Goal: Book appointment/travel/reservation

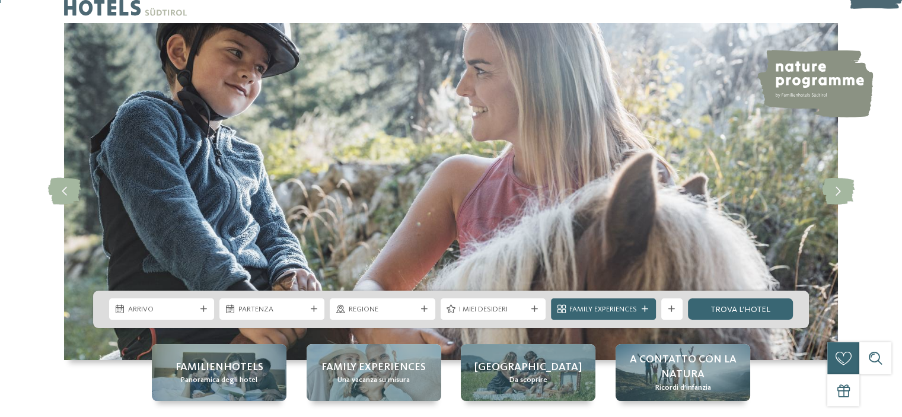
scroll to position [59, 0]
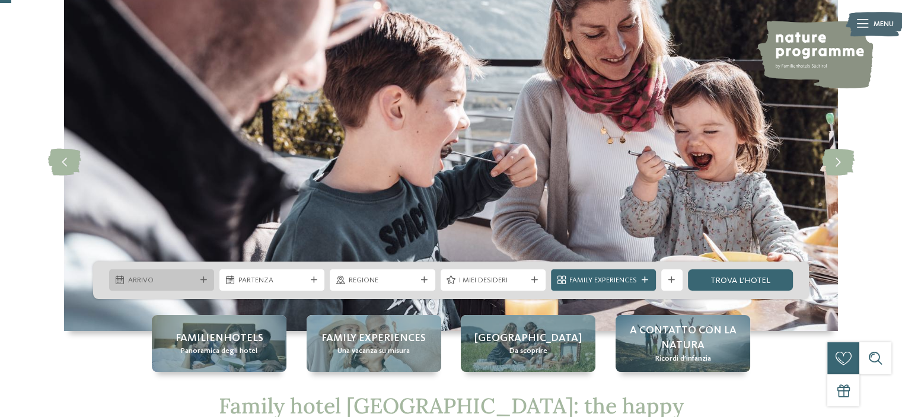
click at [170, 275] on span "Arrivo" at bounding box center [162, 280] width 68 height 11
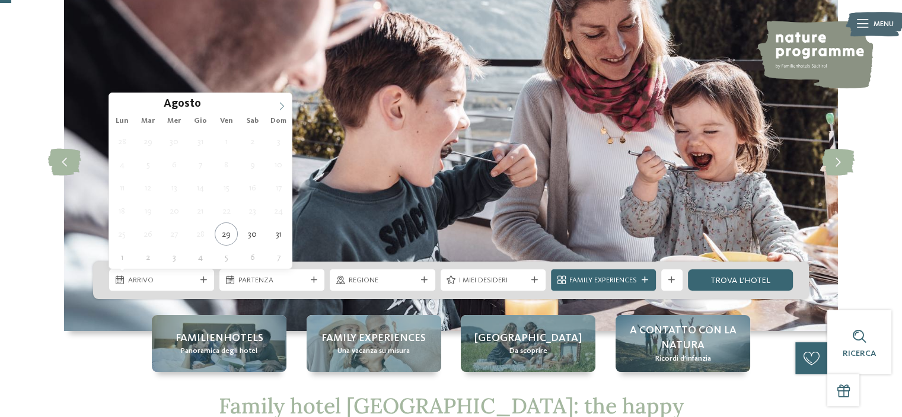
click at [280, 104] on icon at bounding box center [282, 106] width 8 height 8
click at [281, 104] on icon at bounding box center [282, 106] width 8 height 8
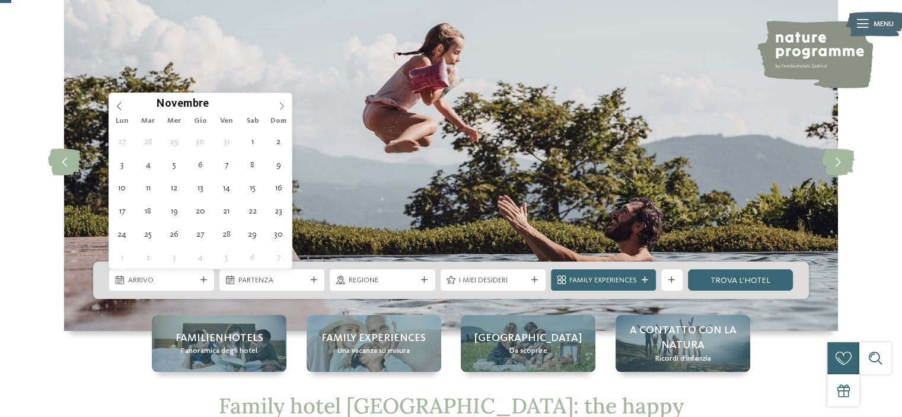
click at [281, 104] on icon at bounding box center [282, 106] width 8 height 8
click at [283, 107] on icon at bounding box center [282, 106] width 8 height 8
click at [119, 101] on span at bounding box center [119, 103] width 20 height 20
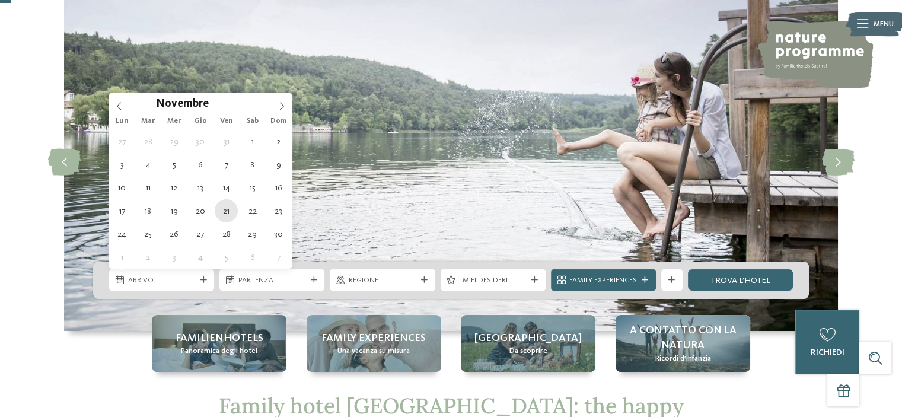
type div "[DATE]"
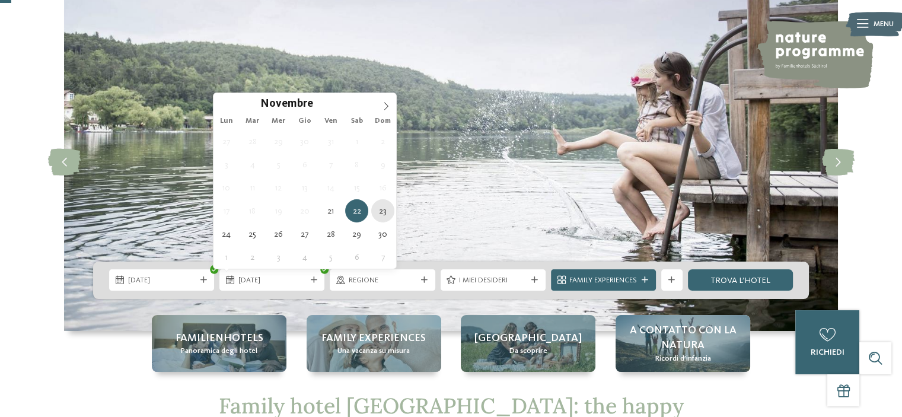
type div "[DATE]"
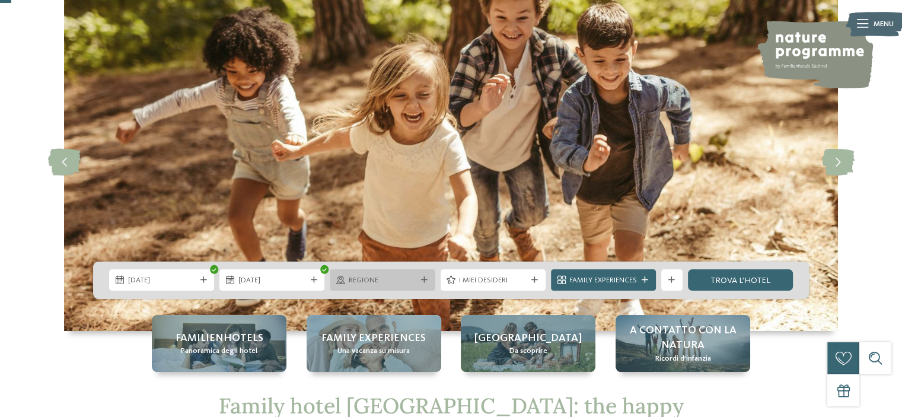
click at [390, 283] on span "Regione" at bounding box center [383, 280] width 68 height 11
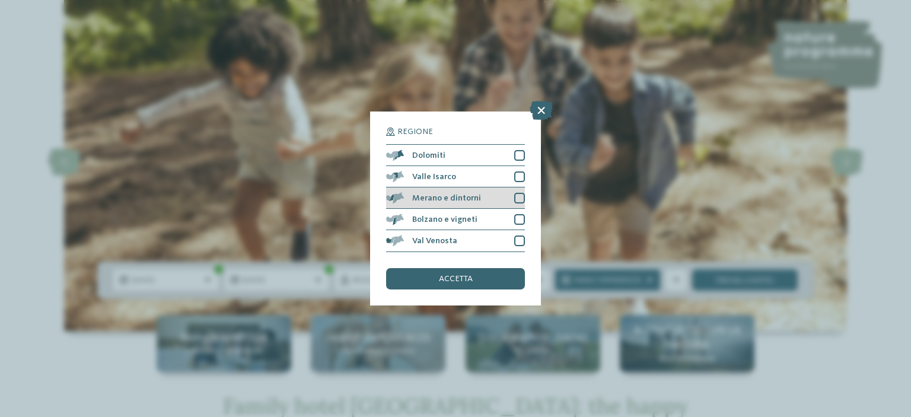
click at [519, 198] on div at bounding box center [519, 198] width 11 height 11
click at [463, 278] on span "accetta" at bounding box center [456, 279] width 34 height 8
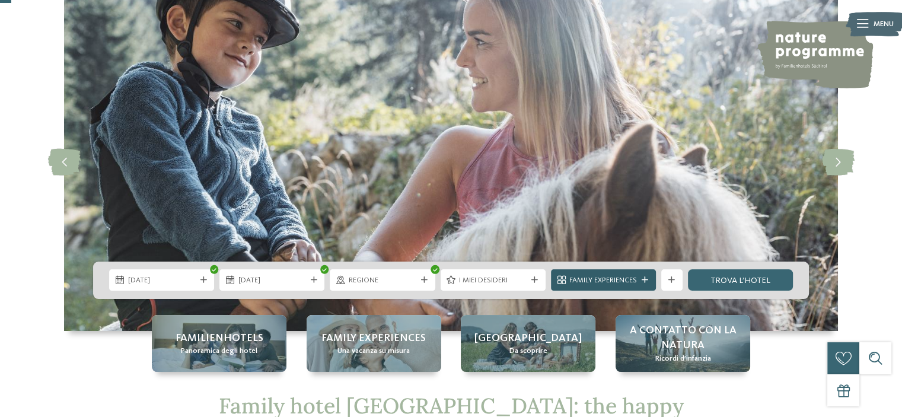
click at [648, 277] on icon at bounding box center [645, 280] width 7 height 7
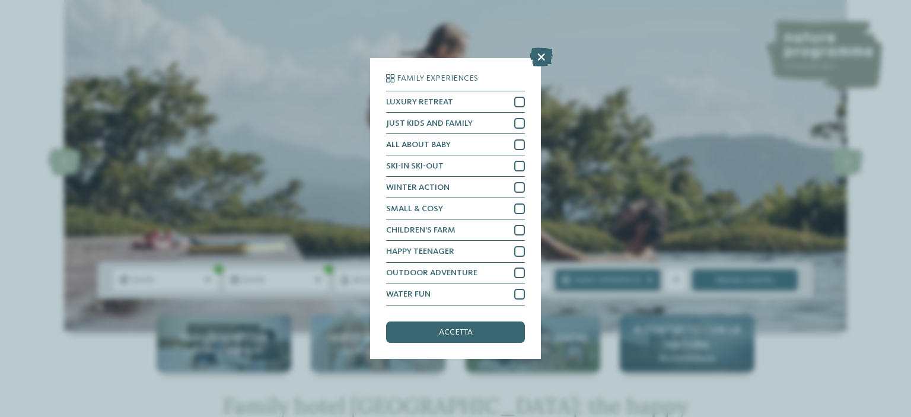
drag, startPoint x: 473, startPoint y: 334, endPoint x: 713, endPoint y: 324, distance: 240.4
click at [473, 334] on span "accetta" at bounding box center [456, 332] width 34 height 8
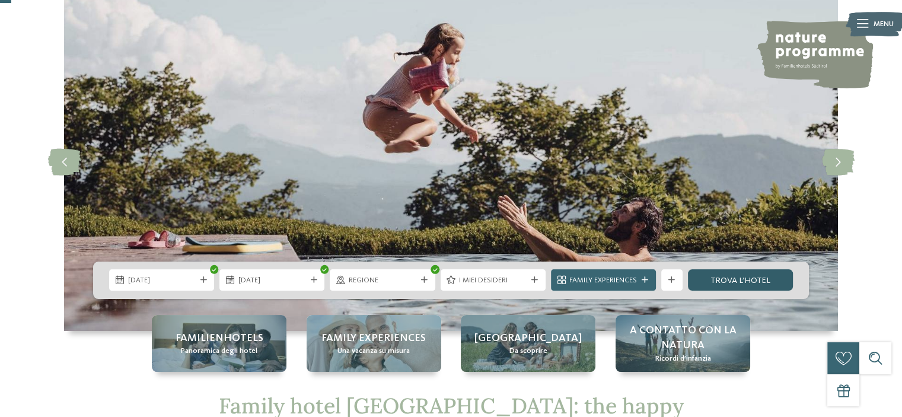
click at [754, 278] on link "trova l’hotel" at bounding box center [740, 279] width 105 height 21
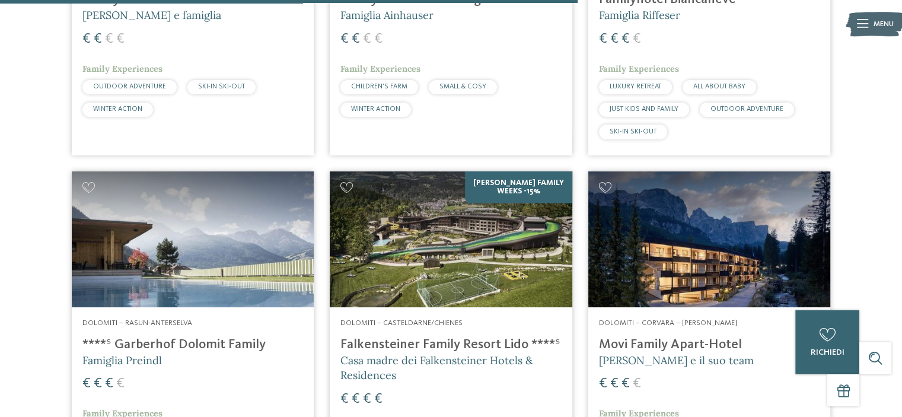
scroll to position [2596, 0]
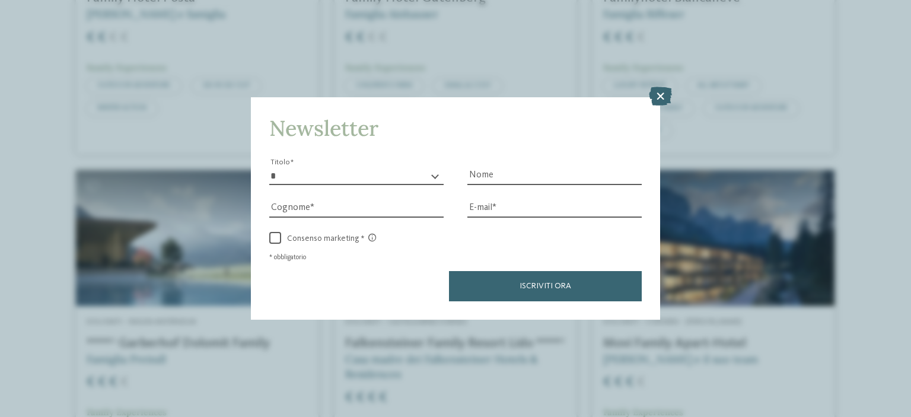
click at [661, 92] on icon at bounding box center [660, 96] width 23 height 19
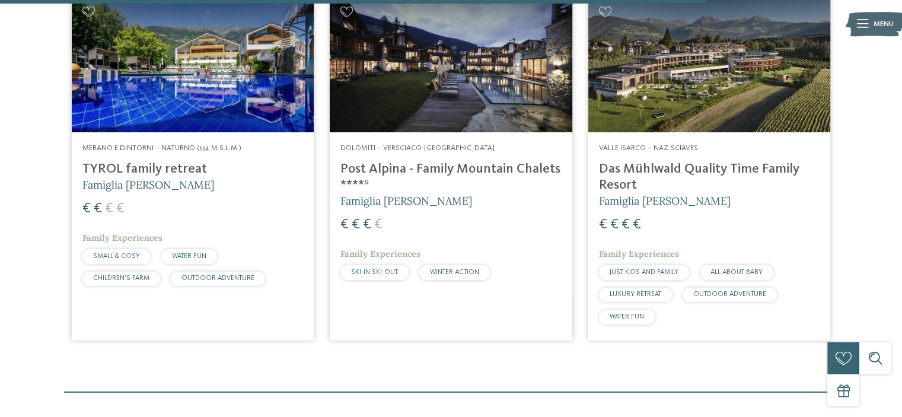
scroll to position [3248, 0]
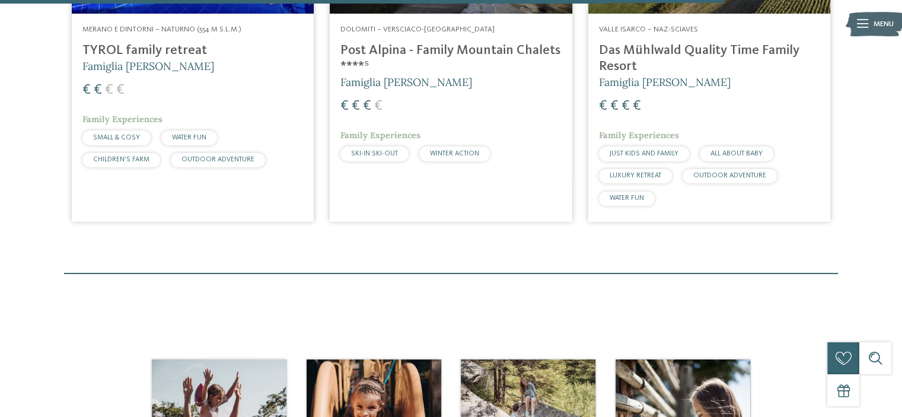
drag, startPoint x: 712, startPoint y: 228, endPoint x: 20, endPoint y: 298, distance: 695.5
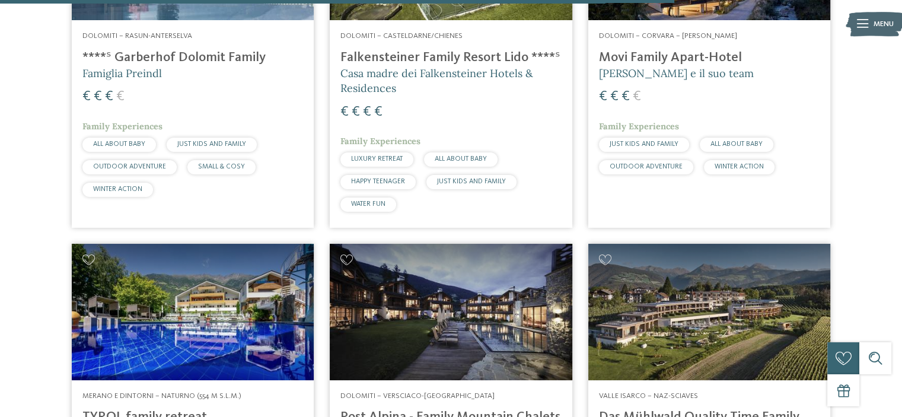
scroll to position [2774, 0]
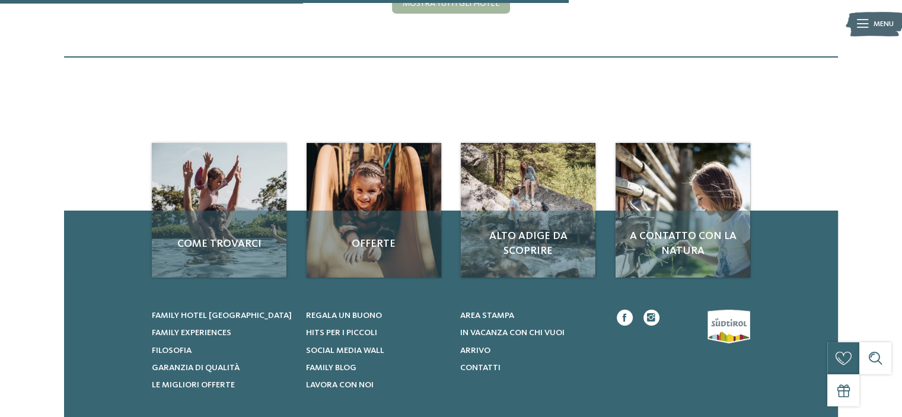
scroll to position [352, 0]
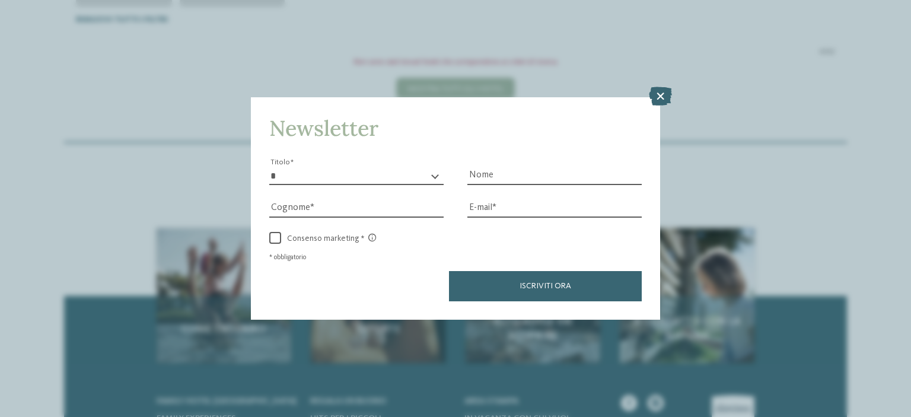
drag, startPoint x: 662, startPoint y: 88, endPoint x: 527, endPoint y: 104, distance: 136.1
click at [661, 87] on icon at bounding box center [660, 96] width 23 height 19
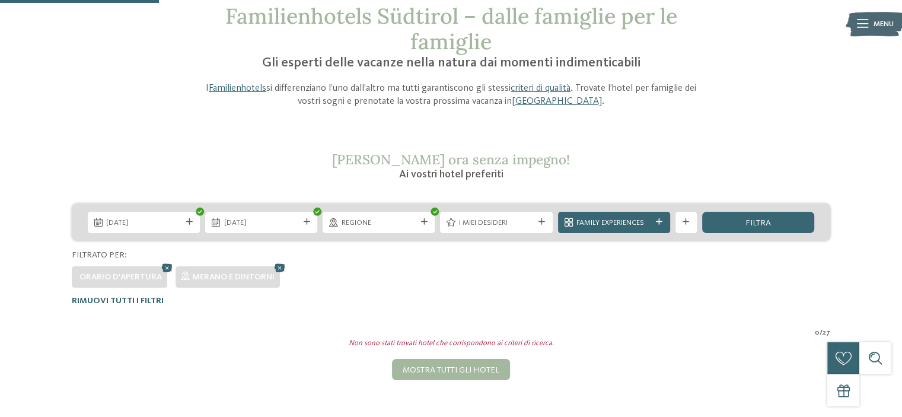
scroll to position [0, 0]
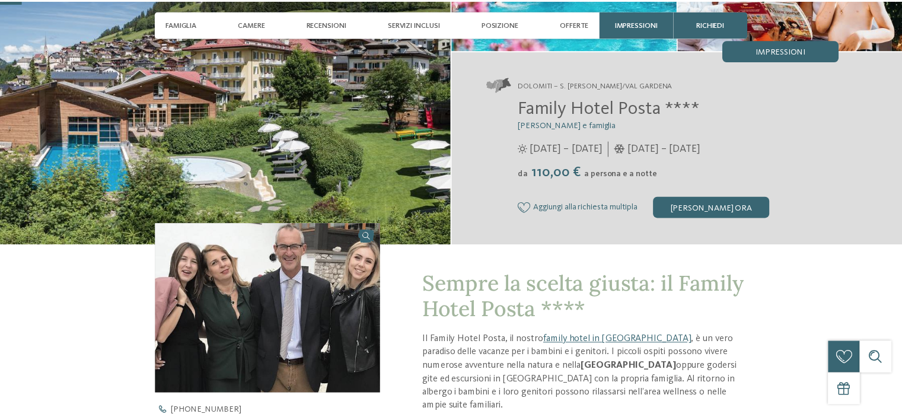
scroll to position [178, 0]
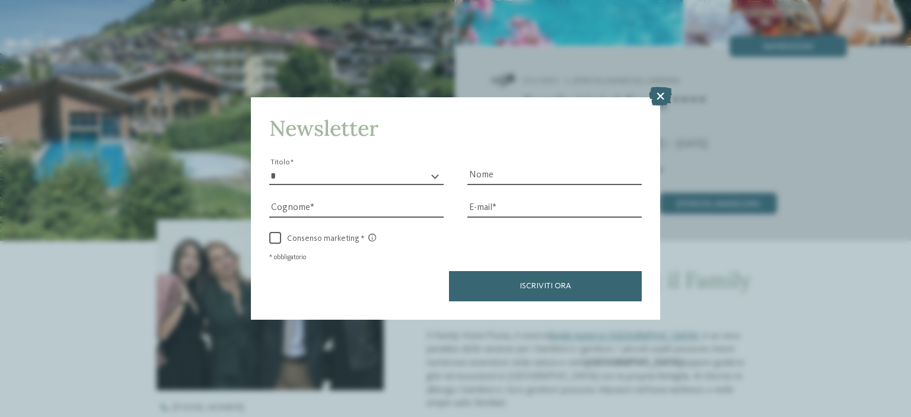
drag, startPoint x: 659, startPoint y: 90, endPoint x: 626, endPoint y: 0, distance: 95.5
click at [659, 87] on icon at bounding box center [660, 96] width 23 height 19
